Goal: Task Accomplishment & Management: Manage account settings

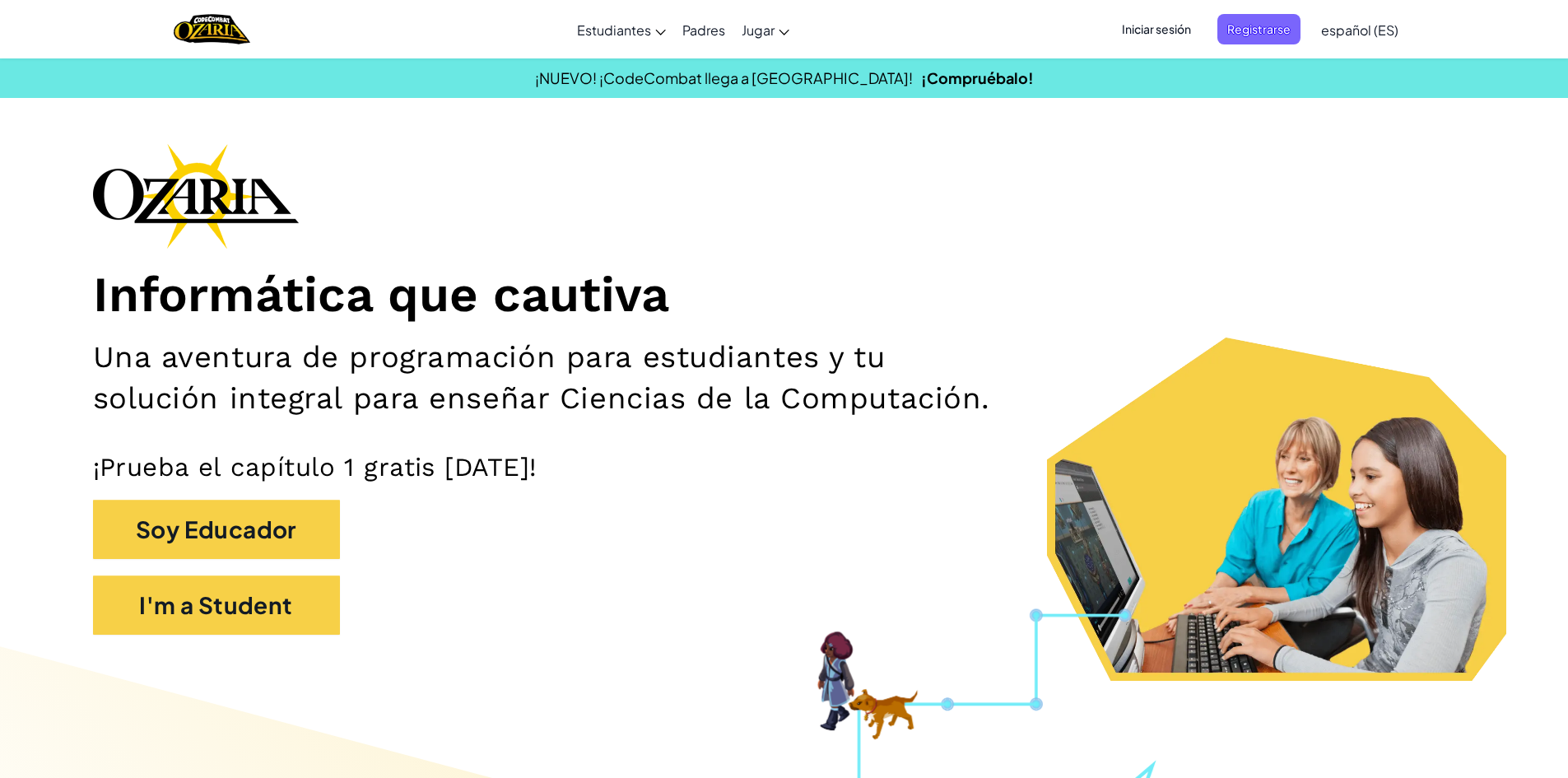
click at [1188, 30] on span "Iniciar sesión" at bounding box center [1156, 29] width 89 height 30
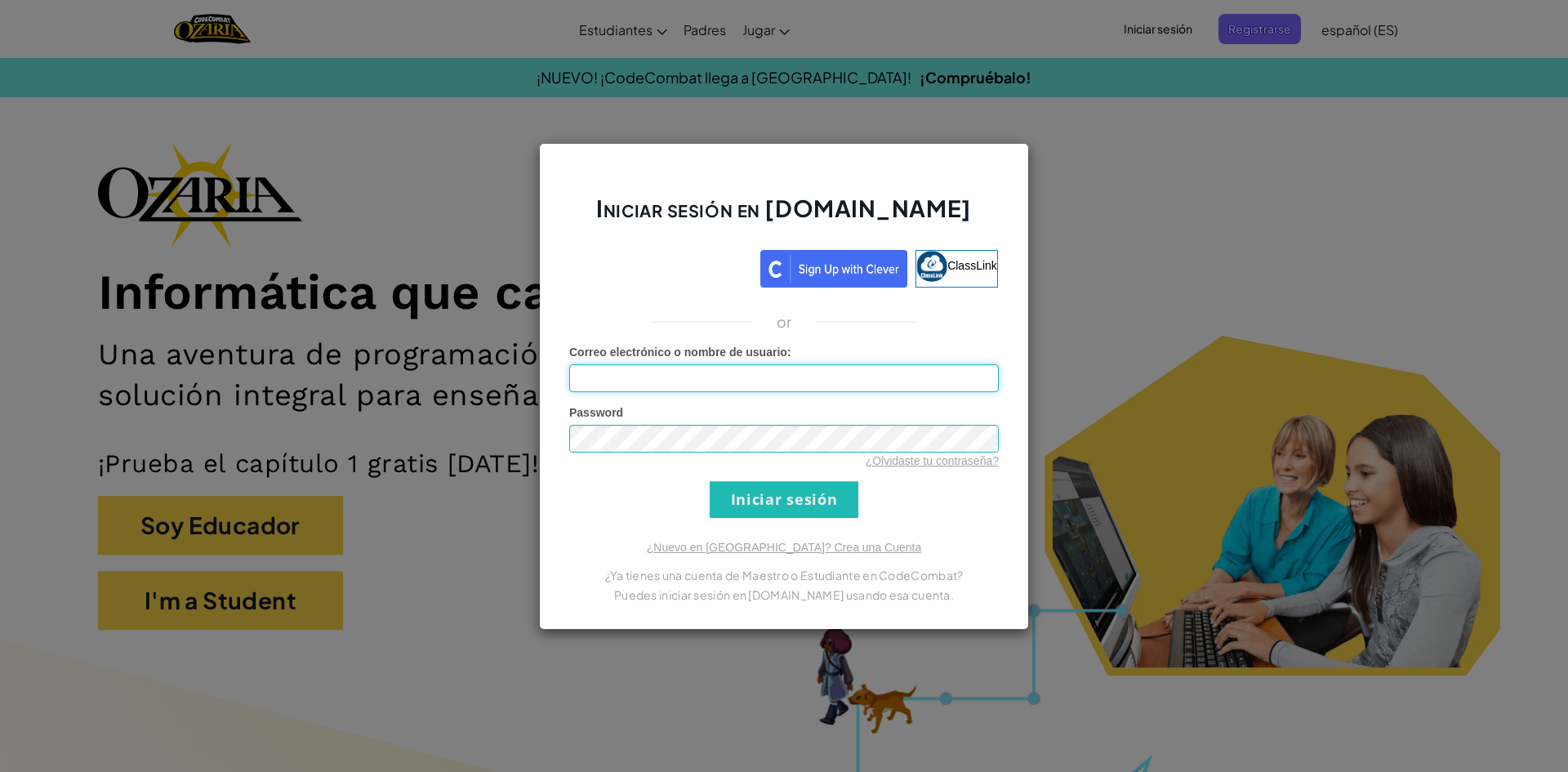
click at [831, 366] on input "Correo electrónico o nombre de usuario :" at bounding box center [784, 378] width 430 height 28
click at [657, 369] on input "Correo electrónico o nombre de usuario :" at bounding box center [784, 378] width 430 height 28
type input "a"
drag, startPoint x: 1329, startPoint y: 562, endPoint x: 1186, endPoint y: 480, distance: 164.8
click at [1329, 562] on div "Iniciar sesión en [DOMAIN_NAME] ClassLink or Error desconocido. Correo electrón…" at bounding box center [784, 386] width 1568 height 772
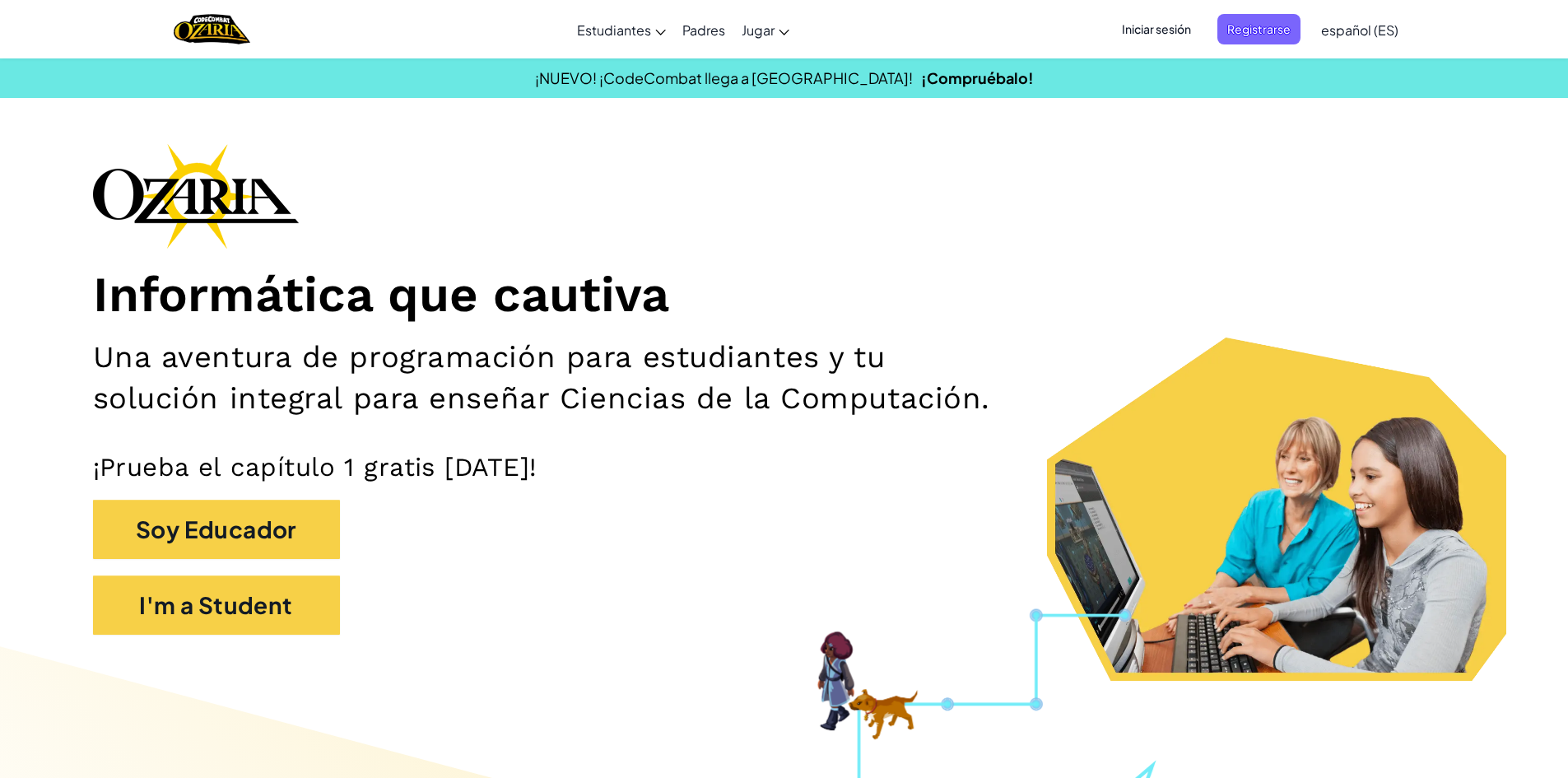
click at [1130, 28] on span "Iniciar sesión" at bounding box center [1156, 29] width 89 height 30
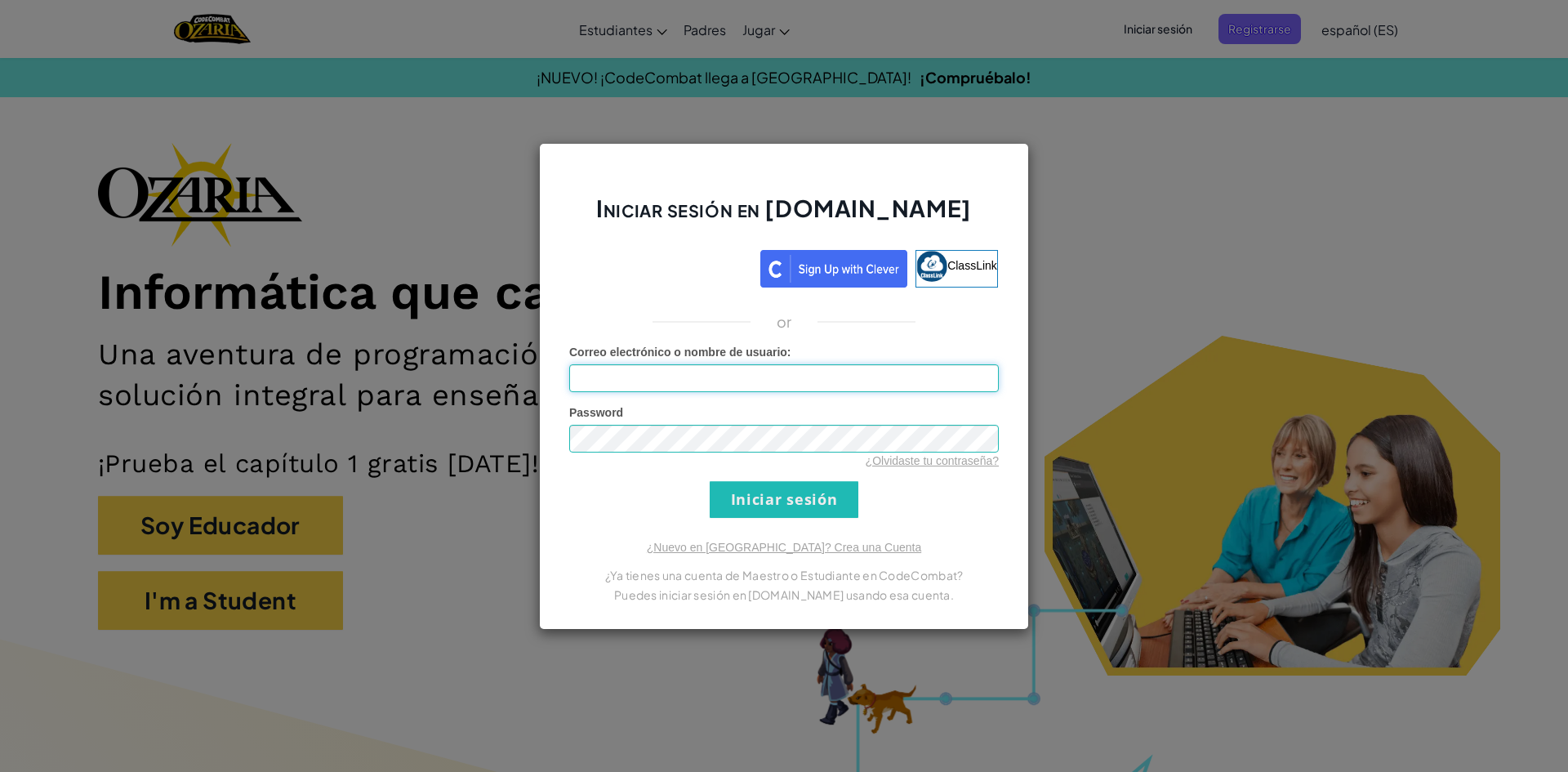
click at [722, 370] on input "Correo electrónico o nombre de usuario :" at bounding box center [784, 378] width 430 height 28
type input "[EMAIL_ADDRESS][DOMAIN_NAME]"
click at [762, 506] on input "Iniciar sesión" at bounding box center [783, 499] width 148 height 37
